Goal: Register for event/course

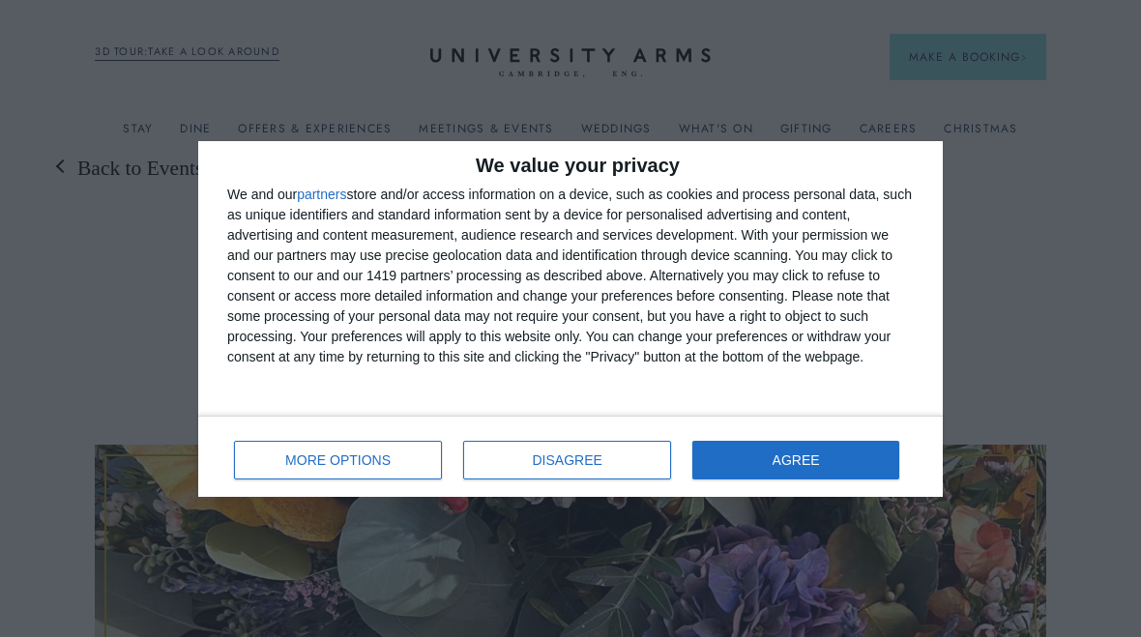
click at [789, 473] on button "AGREE" at bounding box center [796, 460] width 207 height 39
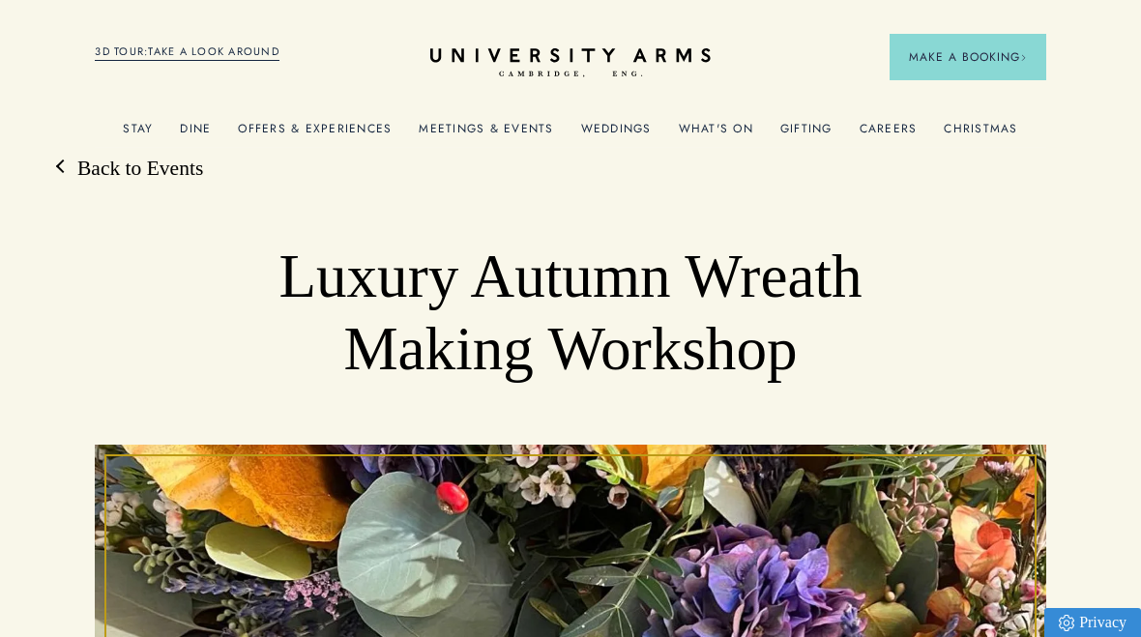
click at [974, 134] on link "Christmas" at bounding box center [981, 134] width 74 height 25
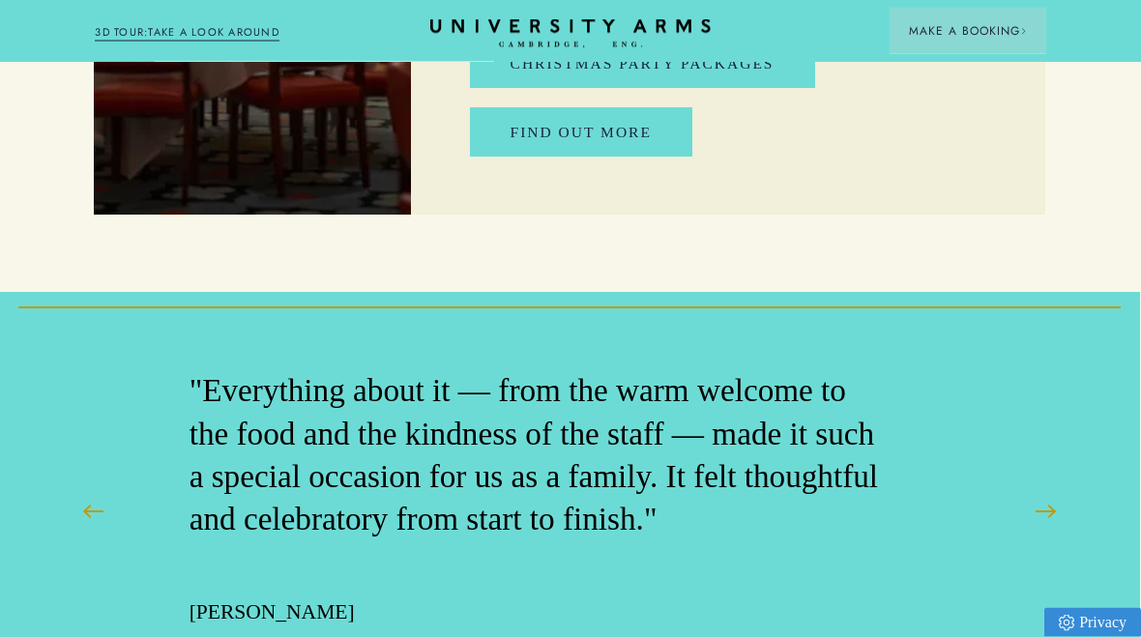
scroll to position [5981, 1]
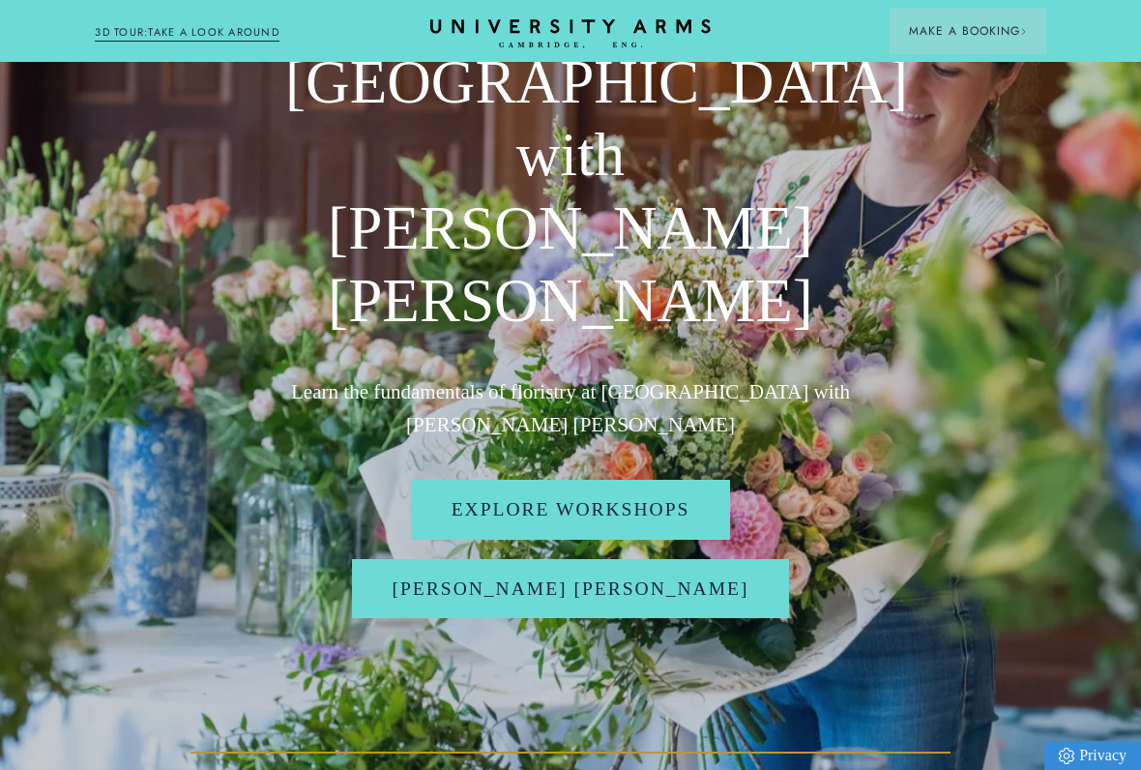
scroll to position [185, 0]
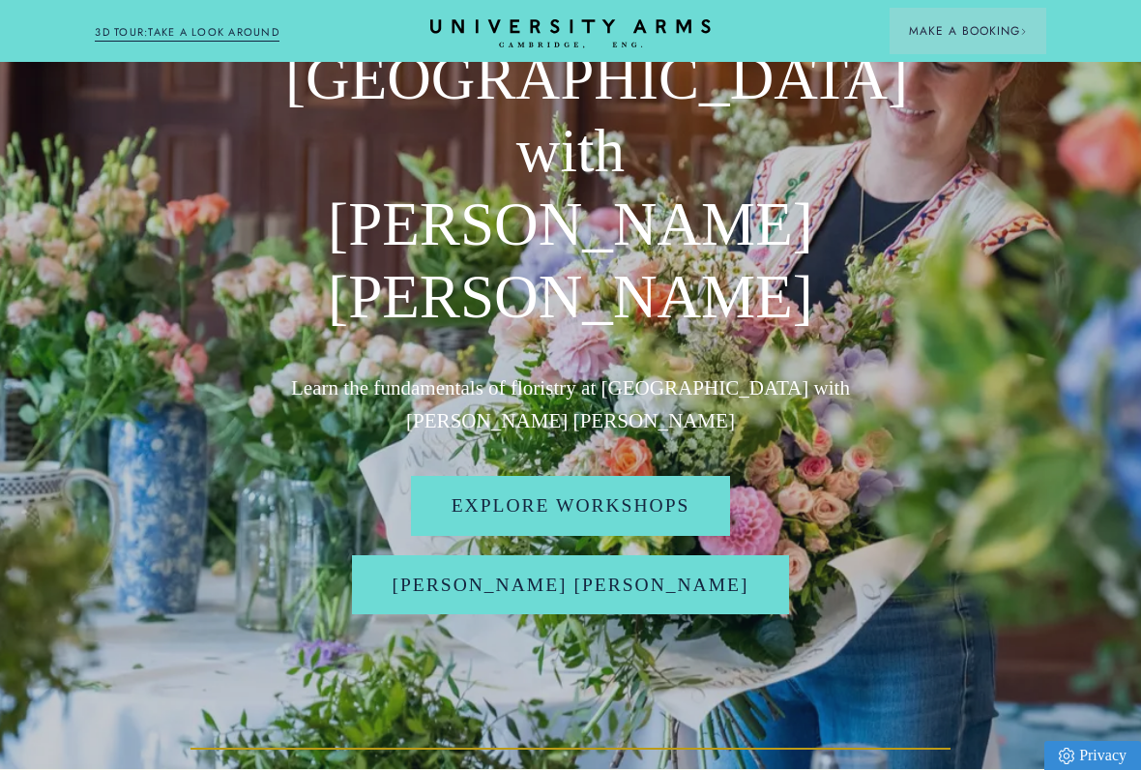
click at [539, 476] on link "Explore Workshops" at bounding box center [571, 505] width 320 height 59
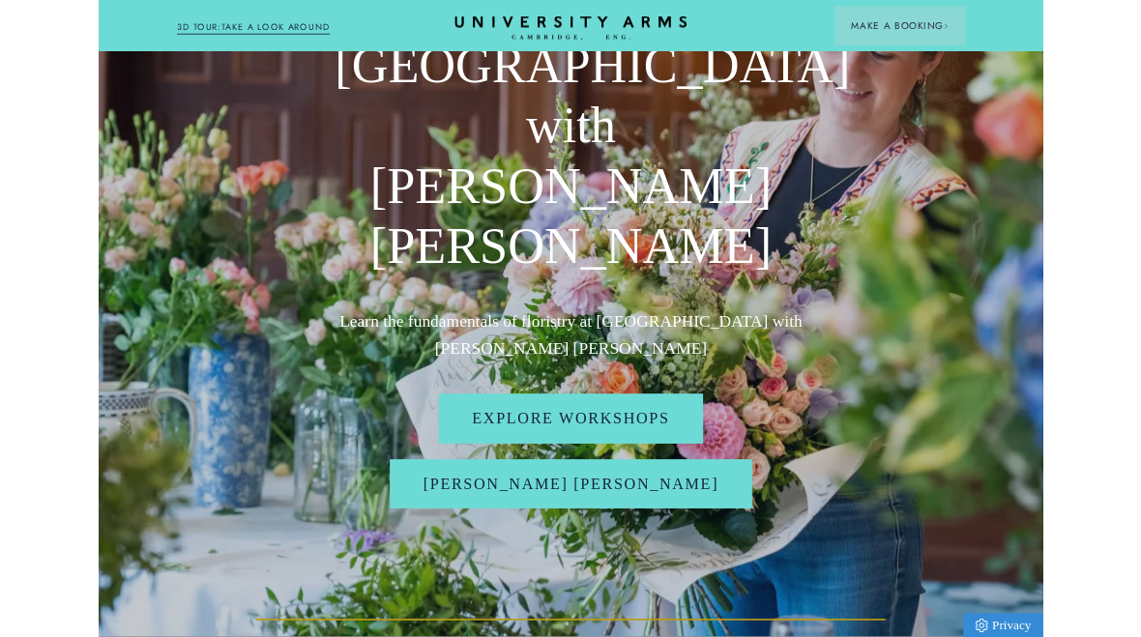
scroll to position [239, 0]
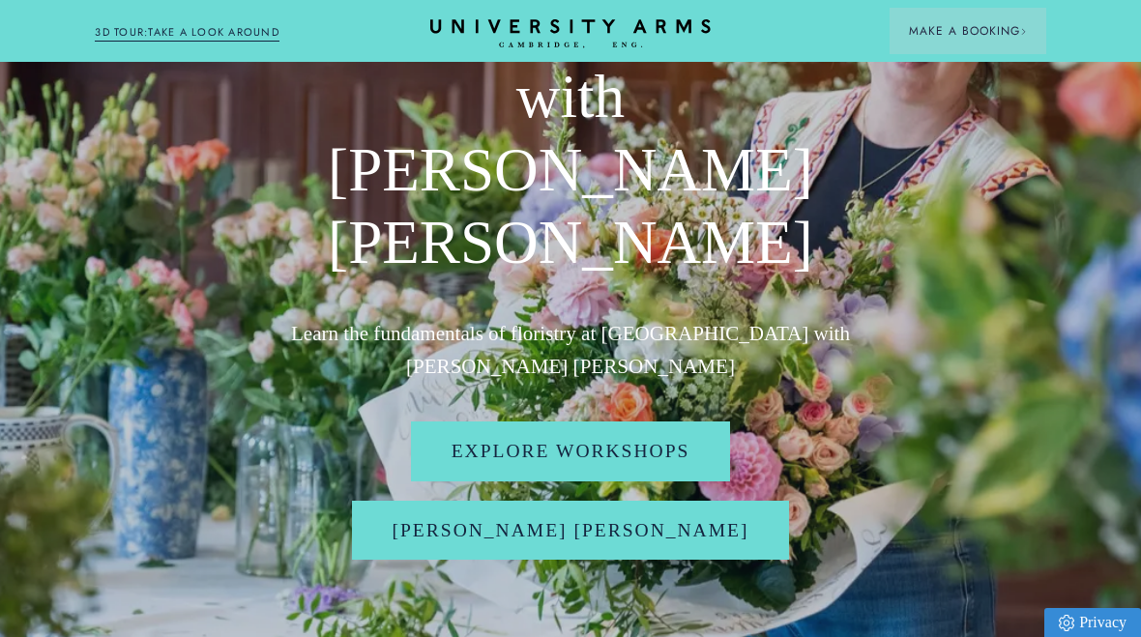
click at [528, 501] on link "[PERSON_NAME] [PERSON_NAME]" at bounding box center [571, 530] width 438 height 59
